Goal: Navigation & Orientation: Find specific page/section

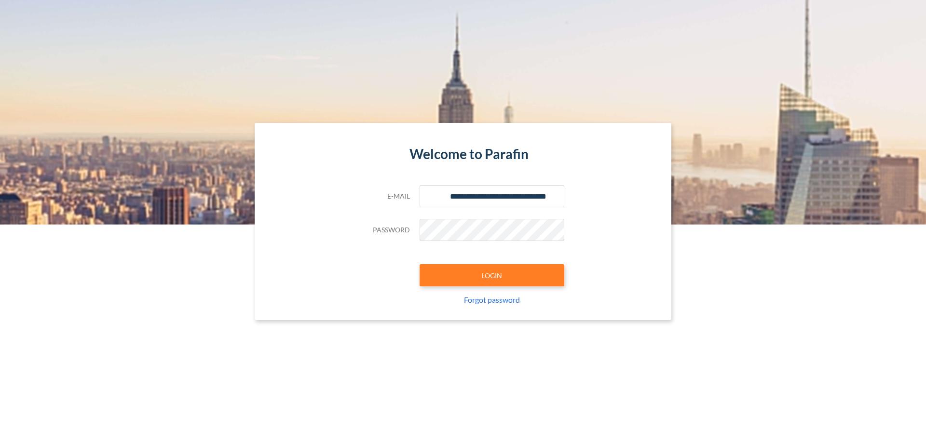
type input "**********"
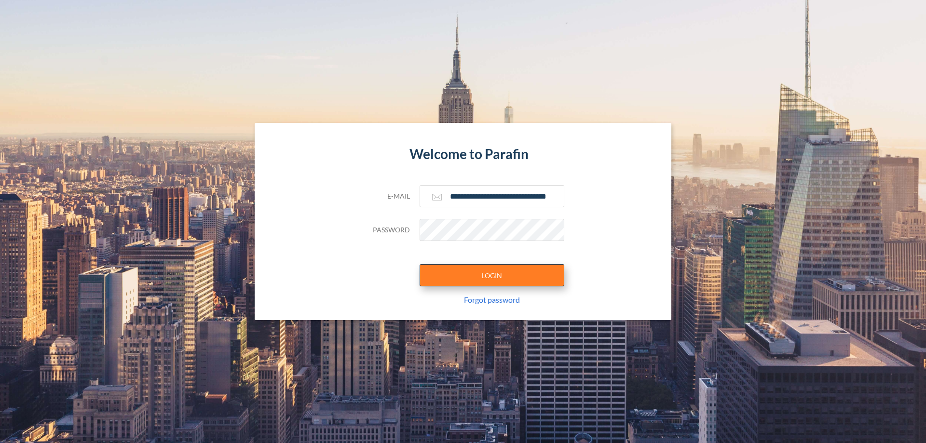
click at [492, 275] on button "LOGIN" at bounding box center [492, 275] width 145 height 22
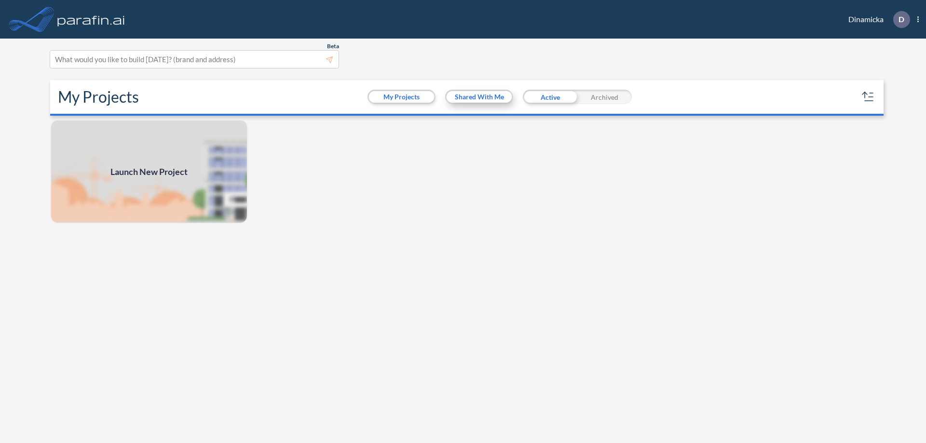
scroll to position [2, 0]
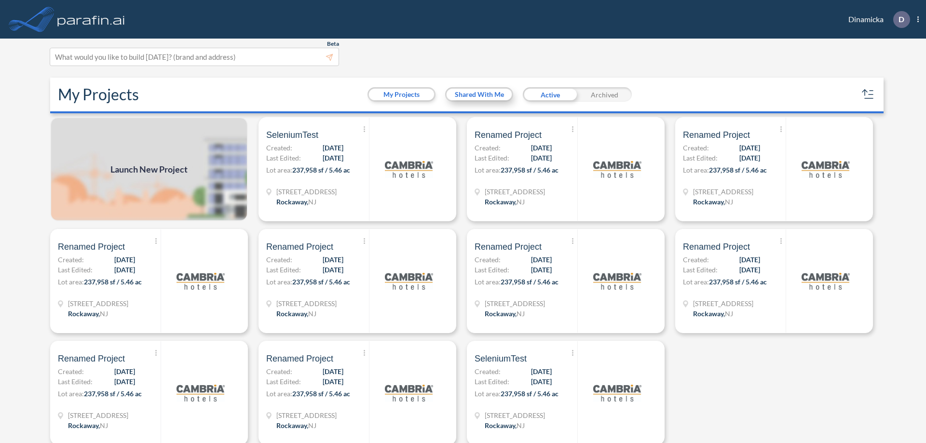
click at [479, 95] on button "Shared With Me" at bounding box center [479, 95] width 65 height 12
